Goal: Task Accomplishment & Management: Complete application form

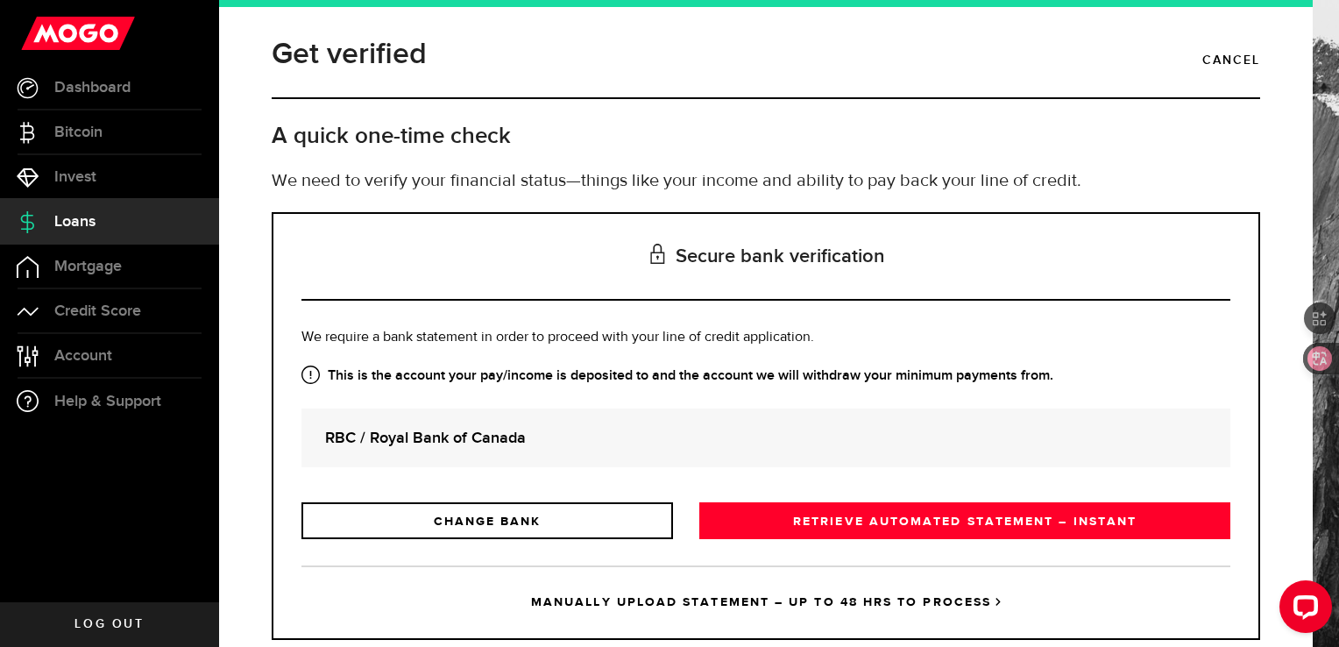
scroll to position [42, 0]
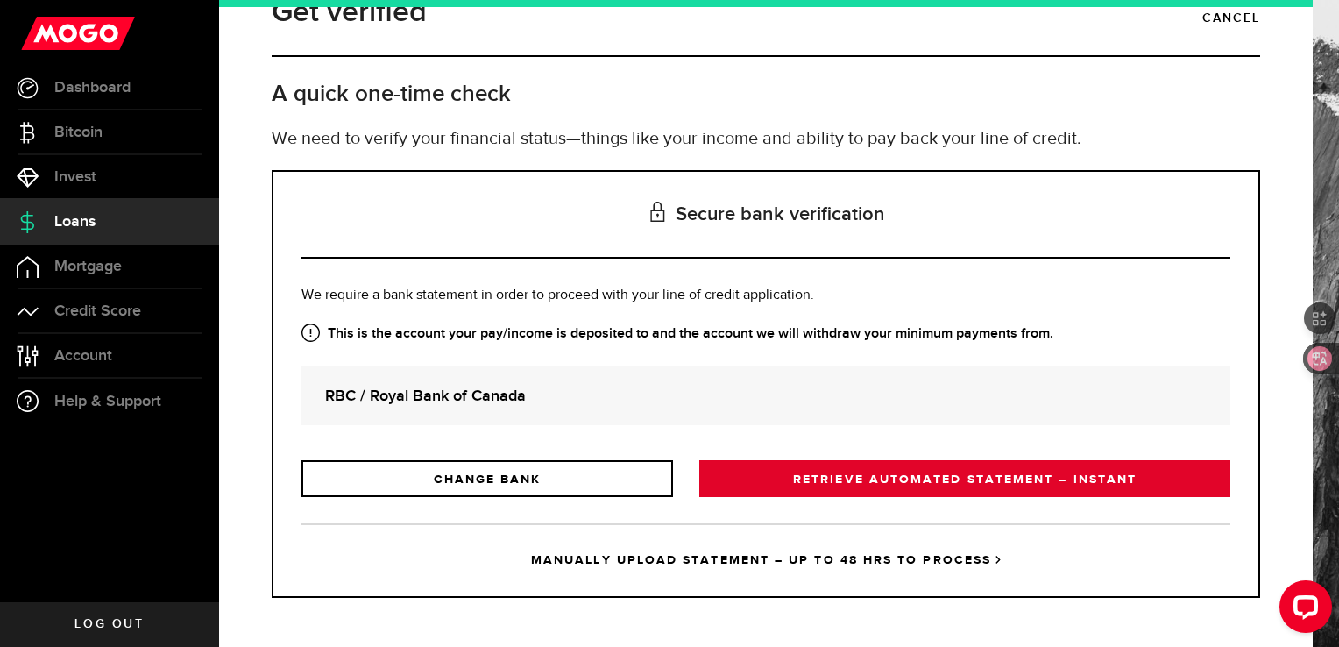
click at [887, 462] on link "RETRIEVE AUTOMATED STATEMENT – INSTANT" at bounding box center [964, 478] width 531 height 37
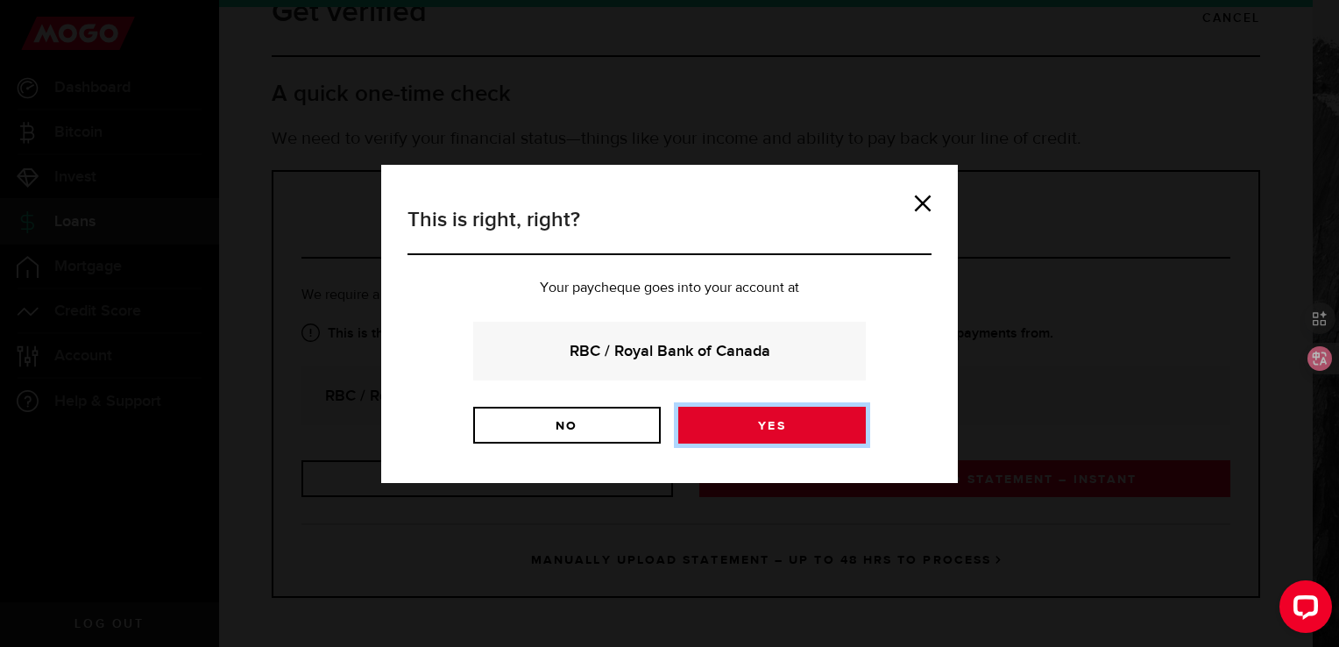
click at [820, 423] on link "Yes" at bounding box center [772, 425] width 188 height 37
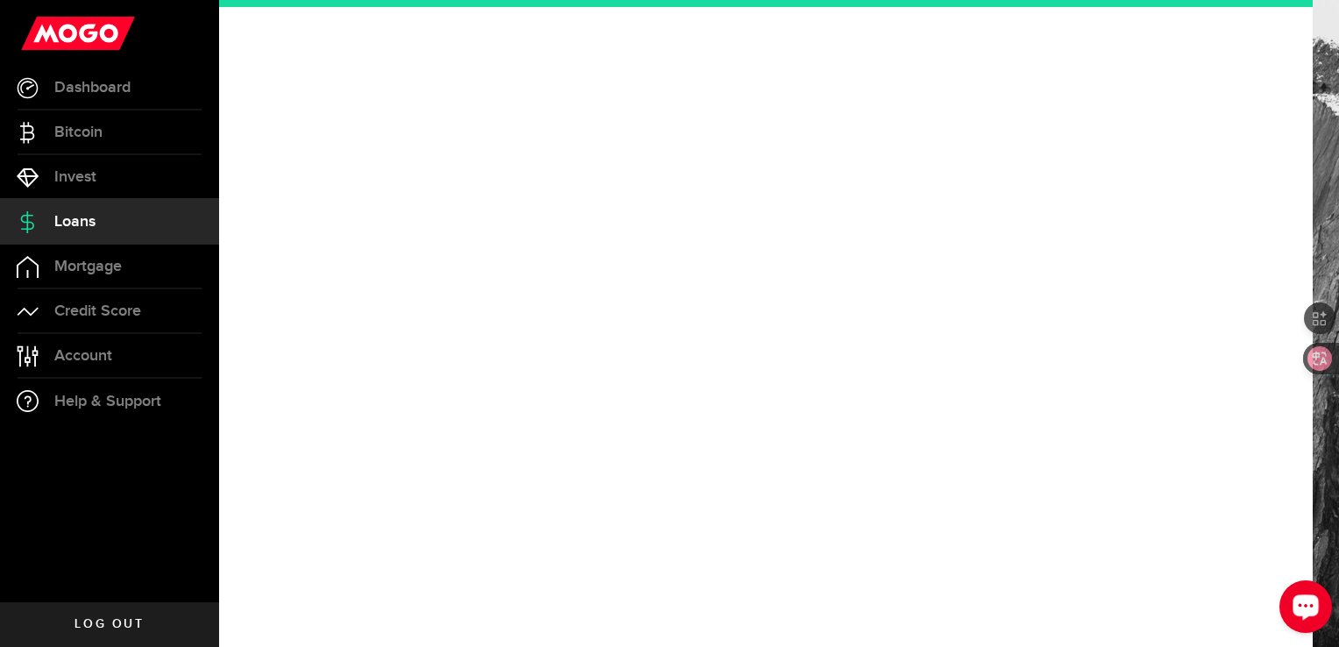
click at [1300, 608] on icon "Open LiveChat chat widget" at bounding box center [1306, 605] width 17 height 11
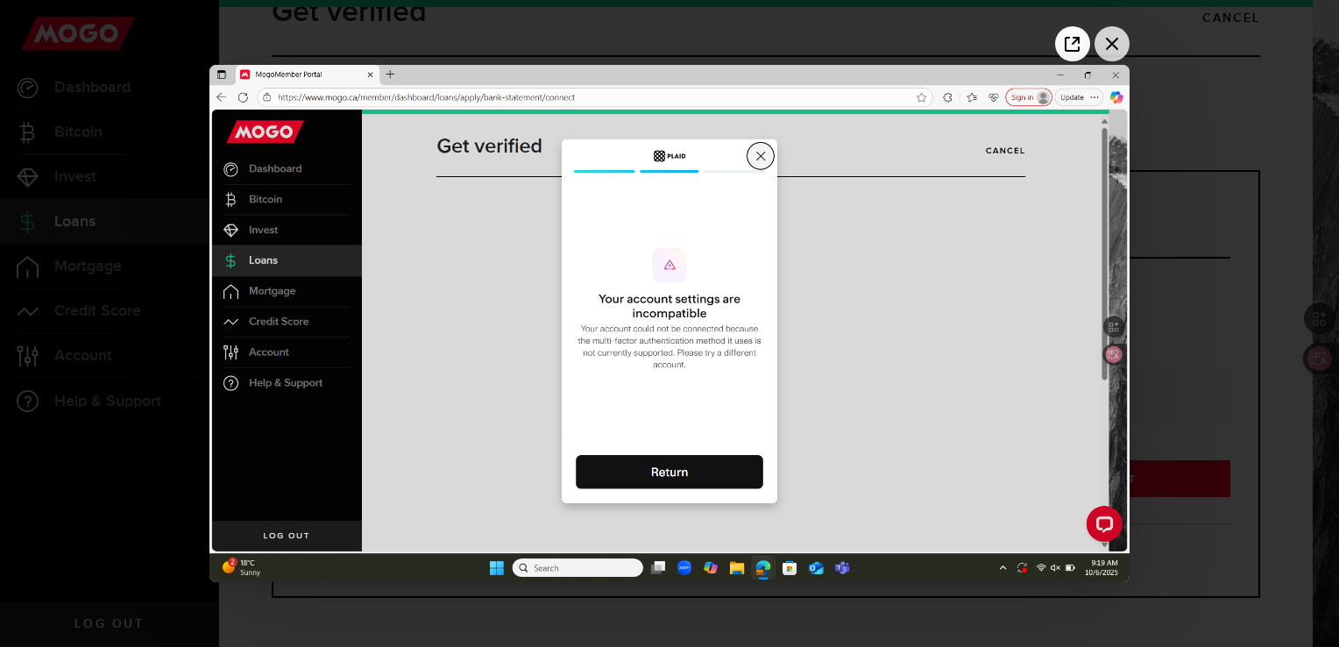
click at [1108, 48] on icon "Close the image preview" at bounding box center [1112, 44] width 12 height 12
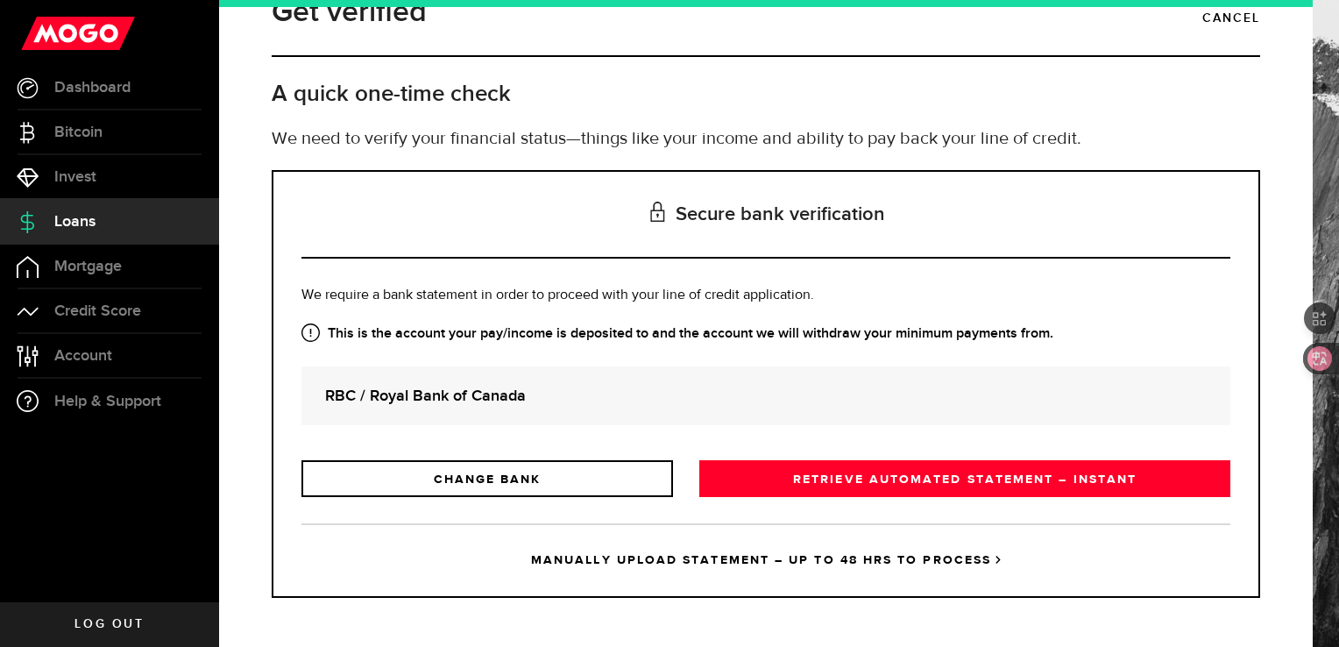
click at [932, 428] on div "Is this the bank account you want us to get your bank statements from? We requi…" at bounding box center [766, 391] width 929 height 212
click at [910, 223] on h3 "Secure bank verification" at bounding box center [766, 215] width 929 height 87
click at [809, 215] on h3 "Secure bank verification" at bounding box center [766, 215] width 929 height 87
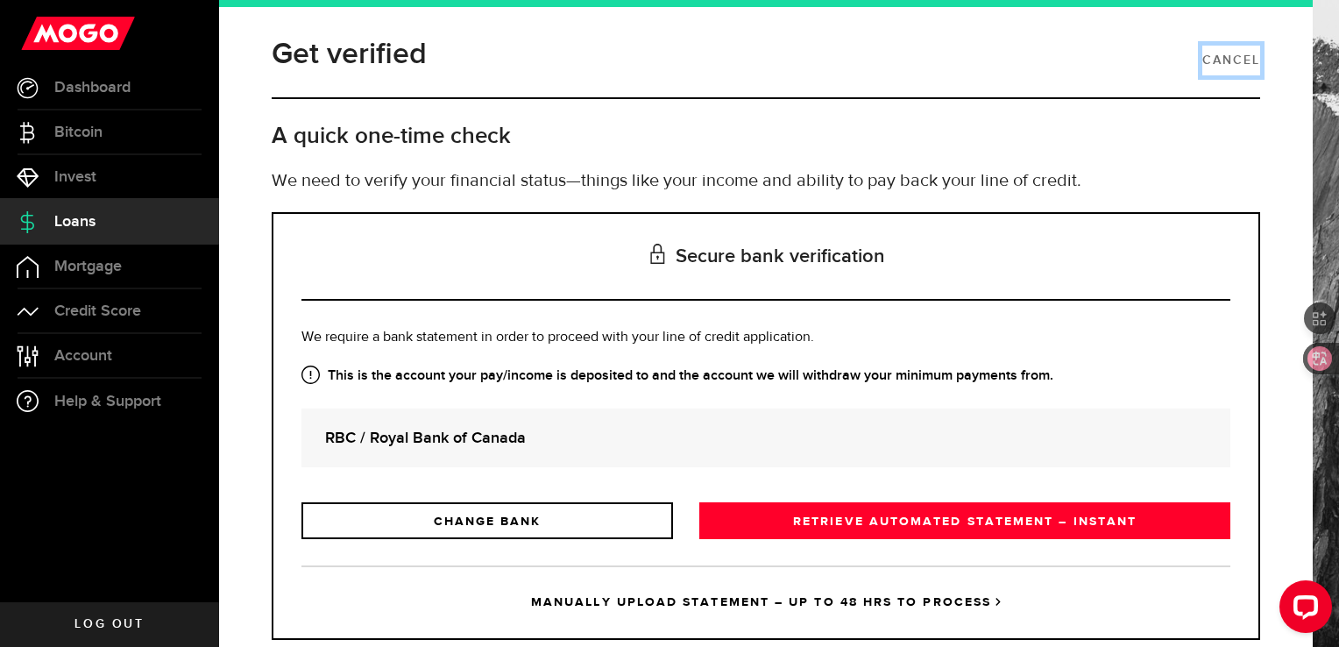
click at [1220, 53] on link "Cancel" at bounding box center [1232, 61] width 58 height 30
